Goal: Task Accomplishment & Management: Use online tool/utility

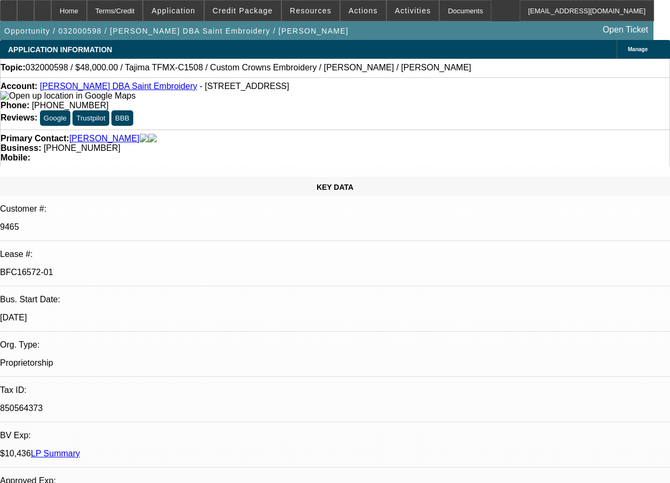
select select "0"
select select "2"
select select "0"
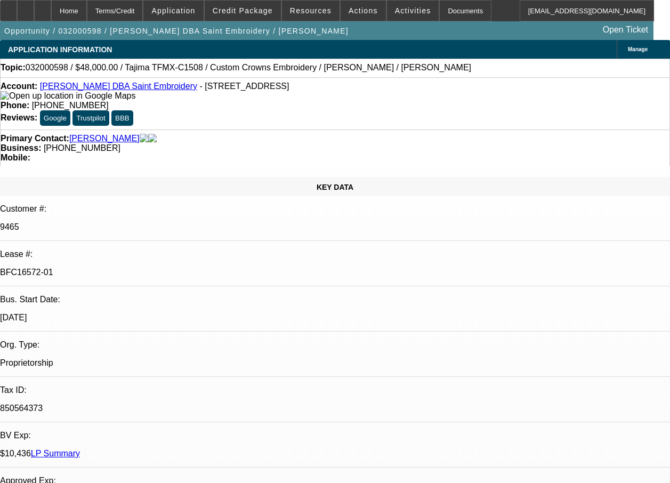
select select "0"
select select "2"
select select "0.1"
select select "0"
select select "2"
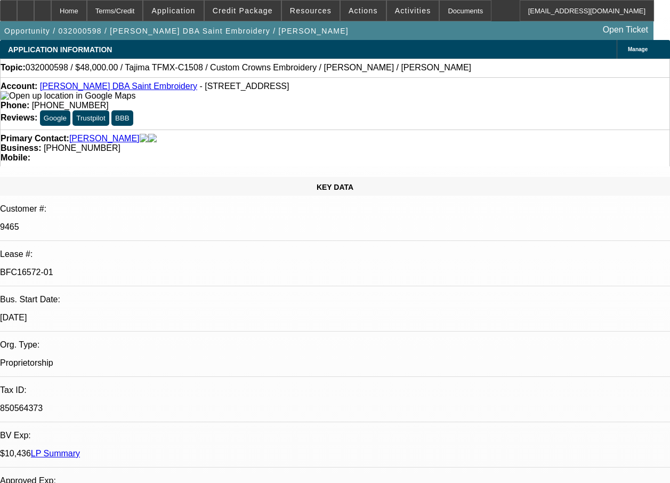
select select "0.1"
select select "1"
select select "2"
select select "6"
select select "1"
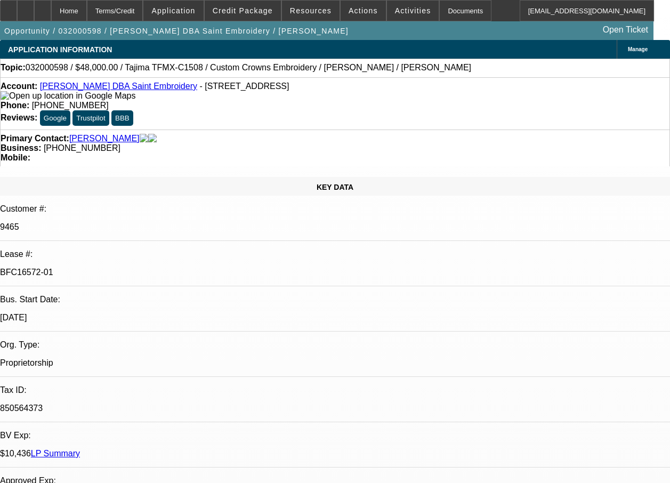
select select "2"
select select "6"
select select "1"
select select "2"
select select "4"
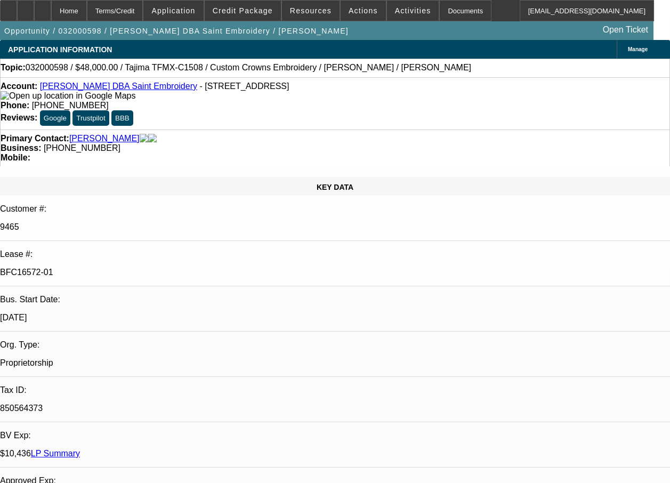
select select "1"
select select "2"
select select "4"
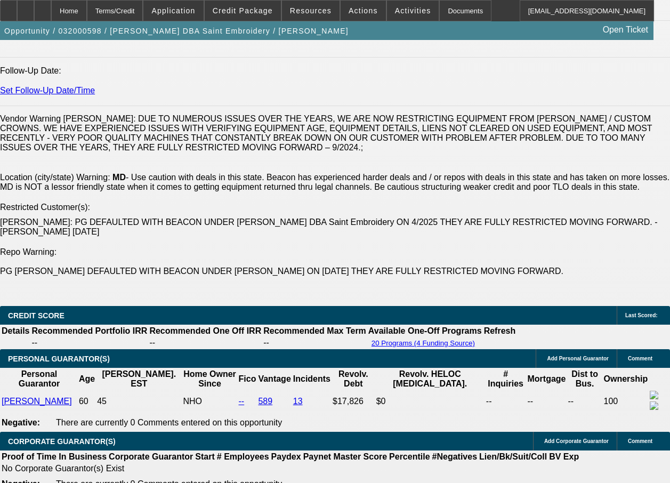
scroll to position [1483, 0]
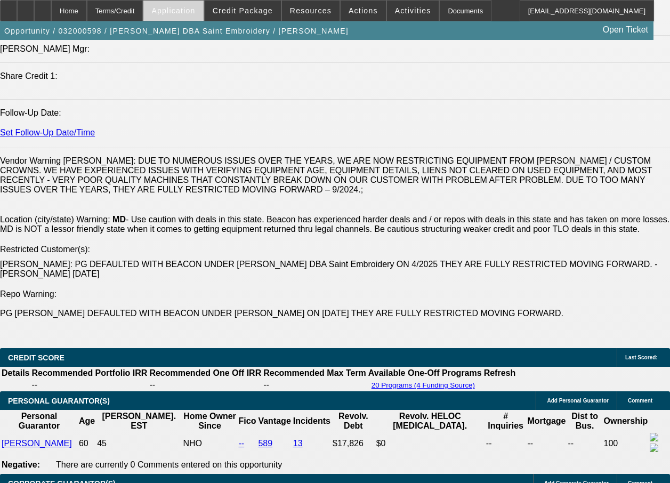
click at [195, 14] on span "Application" at bounding box center [173, 10] width 44 height 9
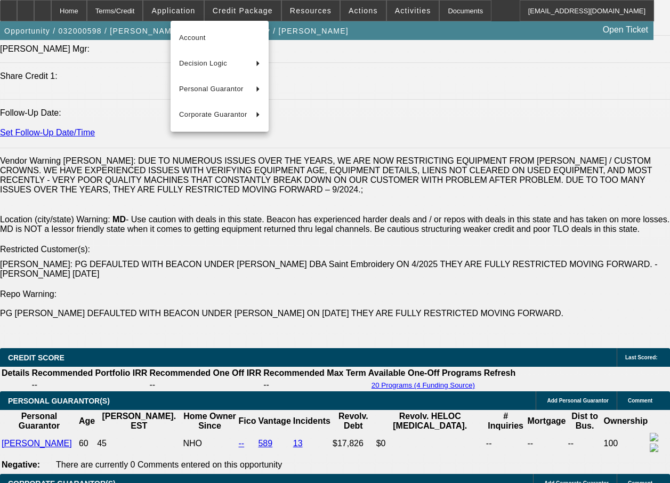
click at [252, 15] on div at bounding box center [335, 241] width 670 height 483
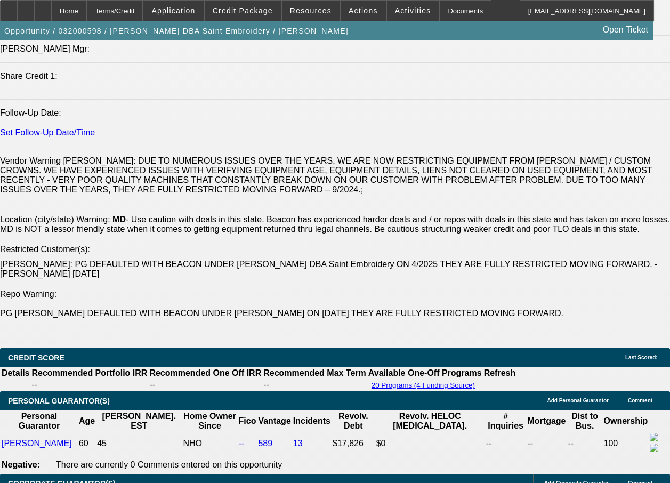
click at [252, 15] on span at bounding box center [243, 11] width 76 height 26
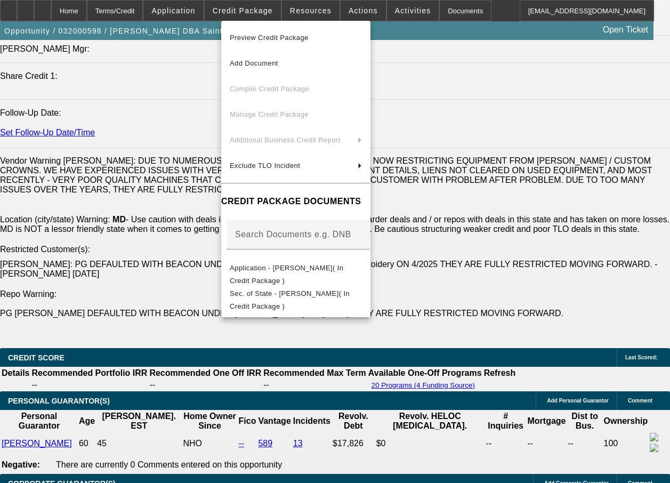
click at [280, 36] on span "Preview Credit Package" at bounding box center [269, 38] width 79 height 8
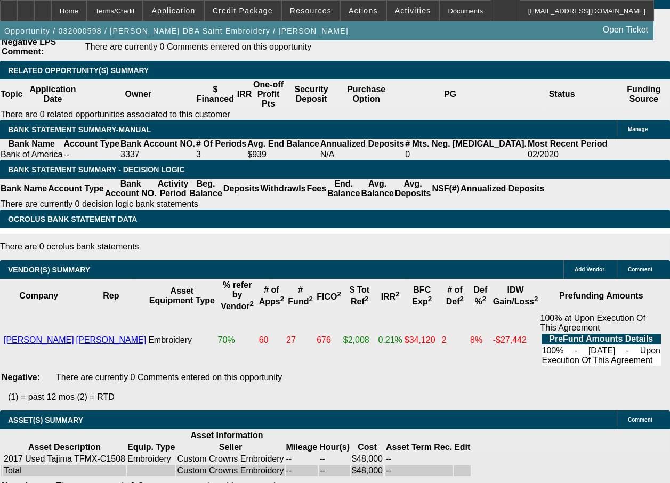
scroll to position [2037, 0]
